Goal: Task Accomplishment & Management: Use online tool/utility

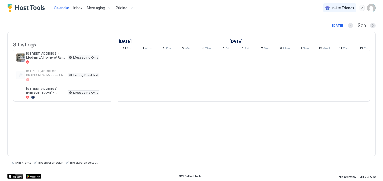
scroll to position [0, 295]
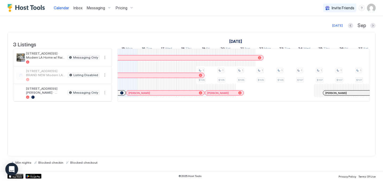
click at [93, 9] on span "Messaging" at bounding box center [96, 8] width 18 height 5
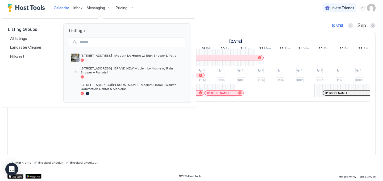
click at [76, 7] on div at bounding box center [191, 90] width 383 height 181
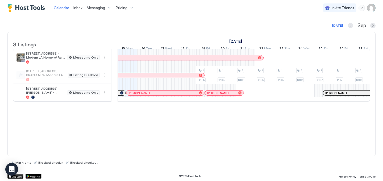
click at [77, 7] on span "Inbox" at bounding box center [77, 8] width 9 height 5
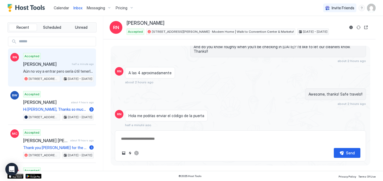
scroll to position [885, 0]
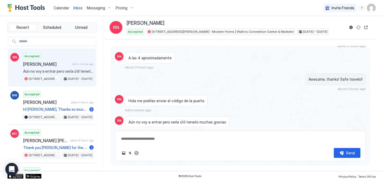
click at [337, 139] on div "Scheduled Messages" at bounding box center [342, 142] width 36 height 6
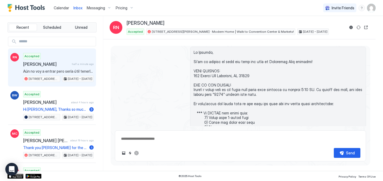
scroll to position [515, 0]
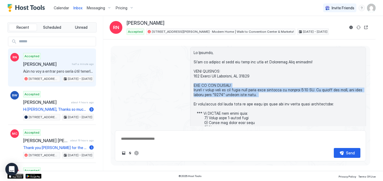
drag, startPoint x: 194, startPoint y: 76, endPoint x: 193, endPoint y: 89, distance: 12.8
click at [193, 89] on div at bounding box center [278, 136] width 176 height 179
copy span "HOW TO GET INSIDE: There's a smart lock on the front door which will activate a…"
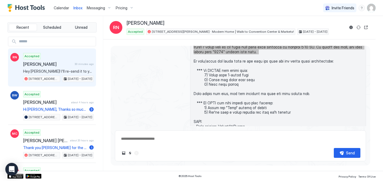
type textarea "*"
